Goal: Task Accomplishment & Management: Manage account settings

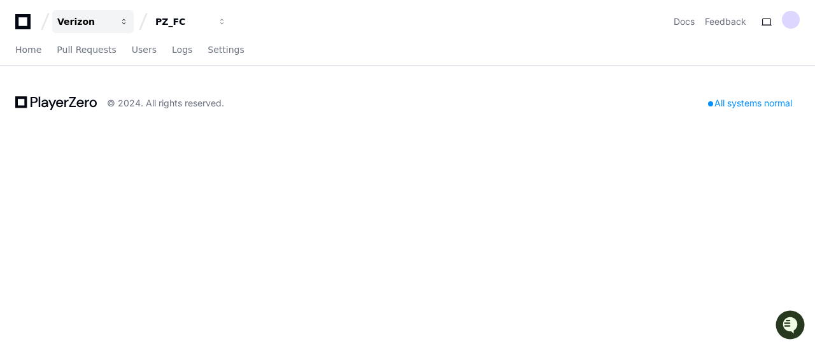
click at [61, 15] on div "Verizon" at bounding box center [84, 21] width 55 height 13
click at [29, 25] on icon at bounding box center [22, 21] width 15 height 15
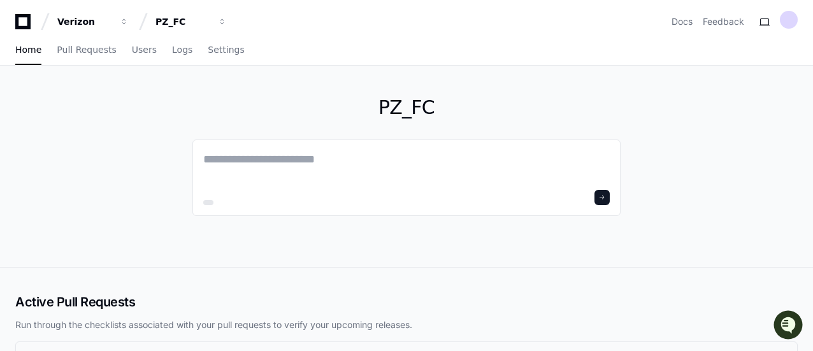
click at [399, 111] on h1 "PZ_FC" at bounding box center [406, 107] width 428 height 23
click at [129, 21] on span "button" at bounding box center [124, 21] width 9 height 9
click at [129, 19] on span "button" at bounding box center [124, 21] width 9 height 9
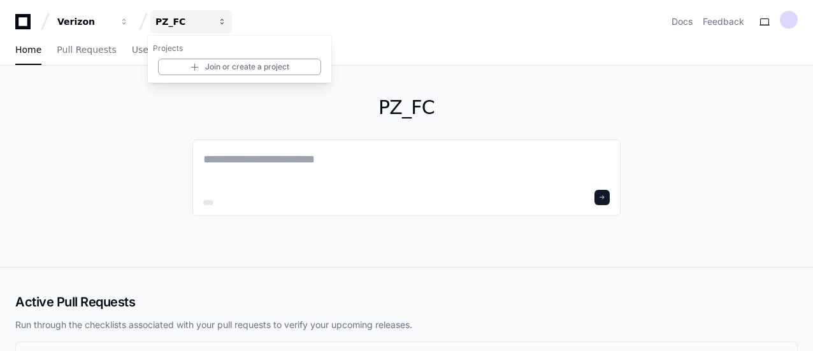
click at [225, 19] on span "button" at bounding box center [222, 21] width 9 height 9
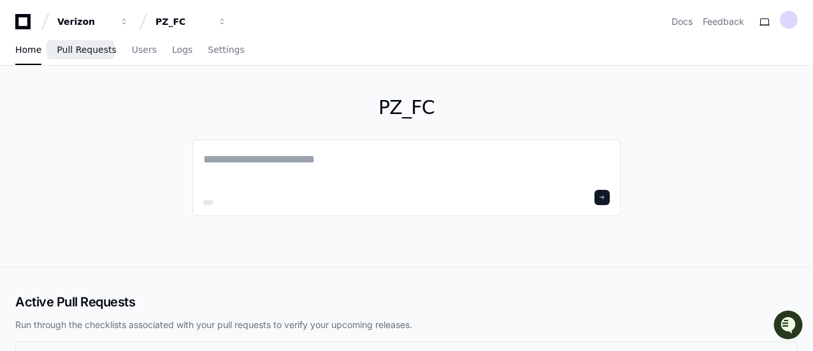
click at [76, 49] on span "Pull Requests" at bounding box center [86, 50] width 59 height 8
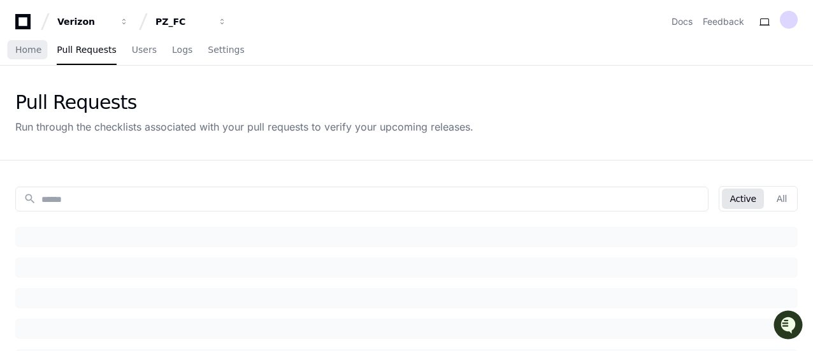
click at [24, 52] on span "Home" at bounding box center [28, 50] width 26 height 8
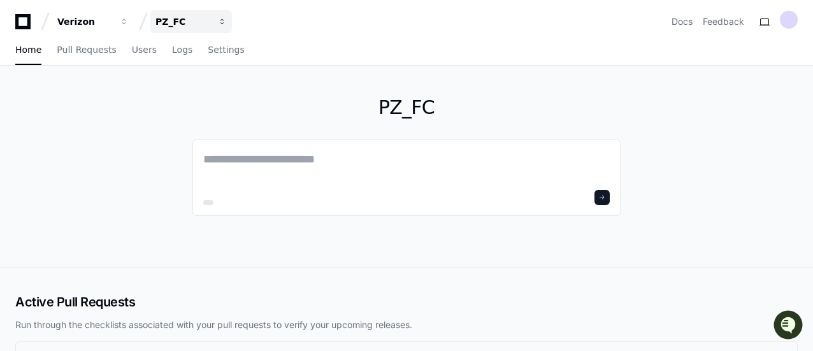
click at [215, 19] on button "PZ_FC" at bounding box center [191, 21] width 82 height 23
click at [382, 16] on div "Verizon PZ_FC Projects Join or create a project Docs Feedback" at bounding box center [406, 21] width 782 height 23
click at [788, 16] on div at bounding box center [789, 20] width 18 height 18
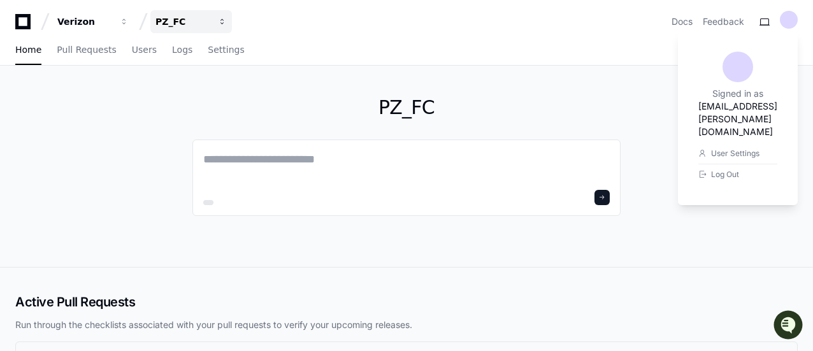
click at [112, 21] on div "PZ_FC" at bounding box center [84, 21] width 55 height 13
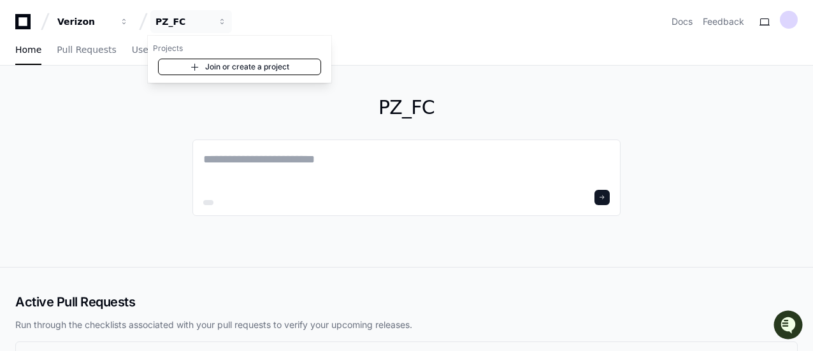
click at [211, 69] on link "Join or create a project" at bounding box center [239, 67] width 163 height 17
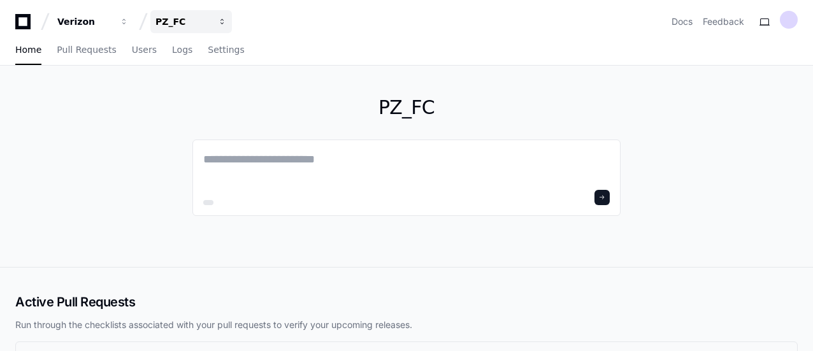
click at [223, 29] on button "PZ_FC" at bounding box center [191, 21] width 82 height 23
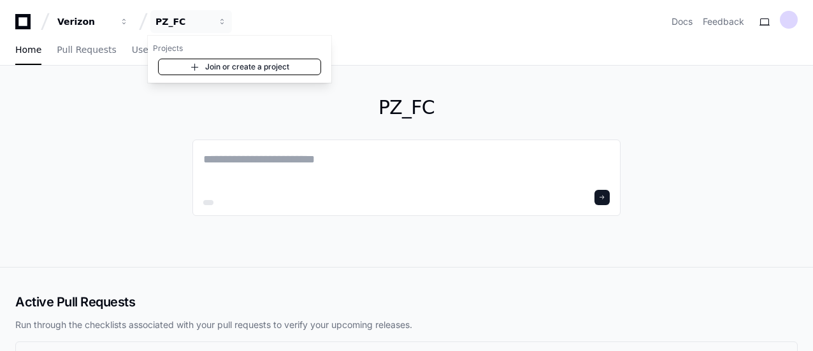
click at [219, 65] on link "Join or create a project" at bounding box center [239, 67] width 163 height 17
